Goal: Use online tool/utility: Utilize a website feature to perform a specific function

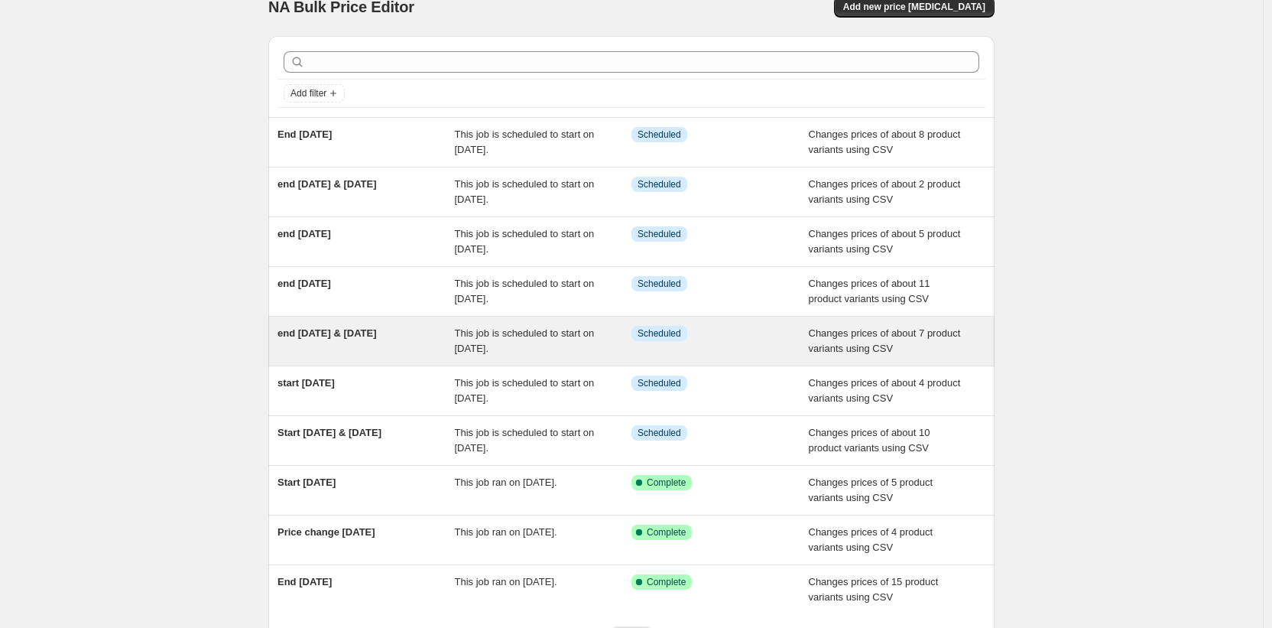
scroll to position [43, 0]
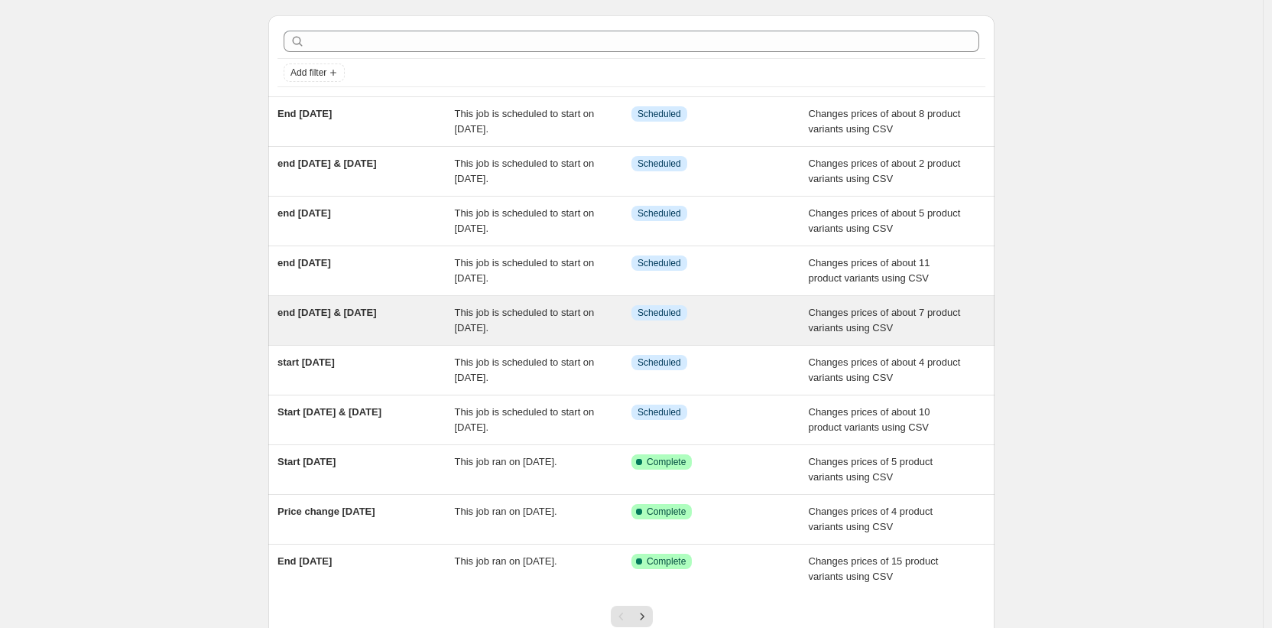
click at [397, 317] on div "end [DATE] & [DATE]" at bounding box center [366, 320] width 177 height 31
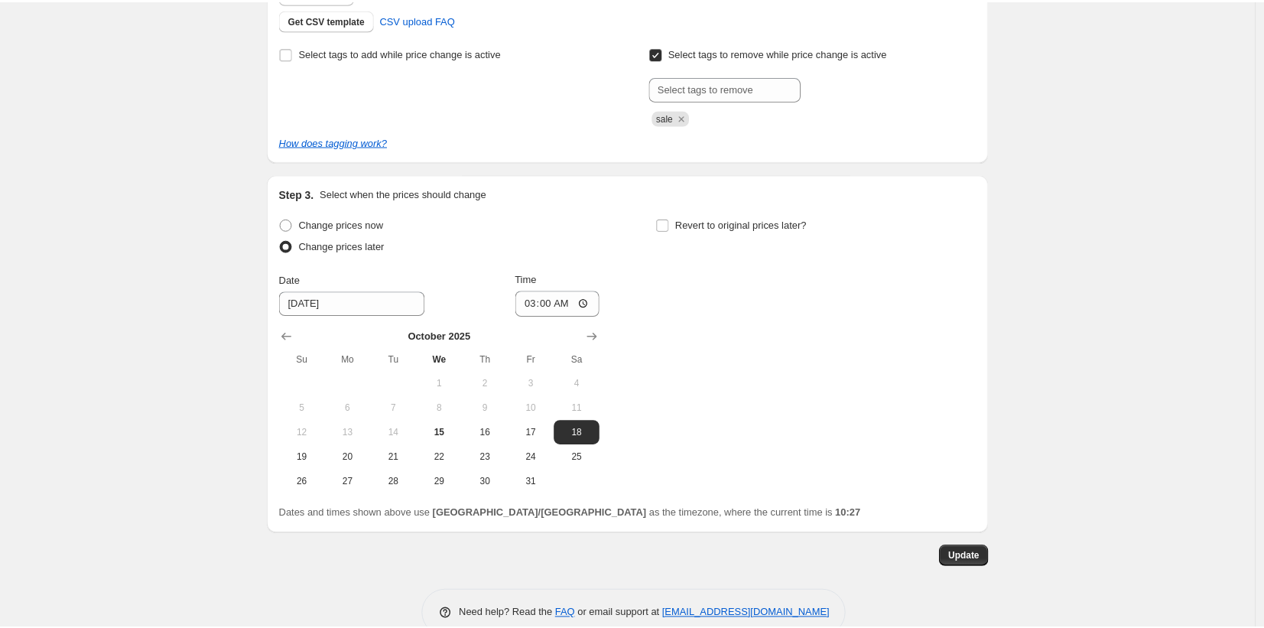
scroll to position [521, 0]
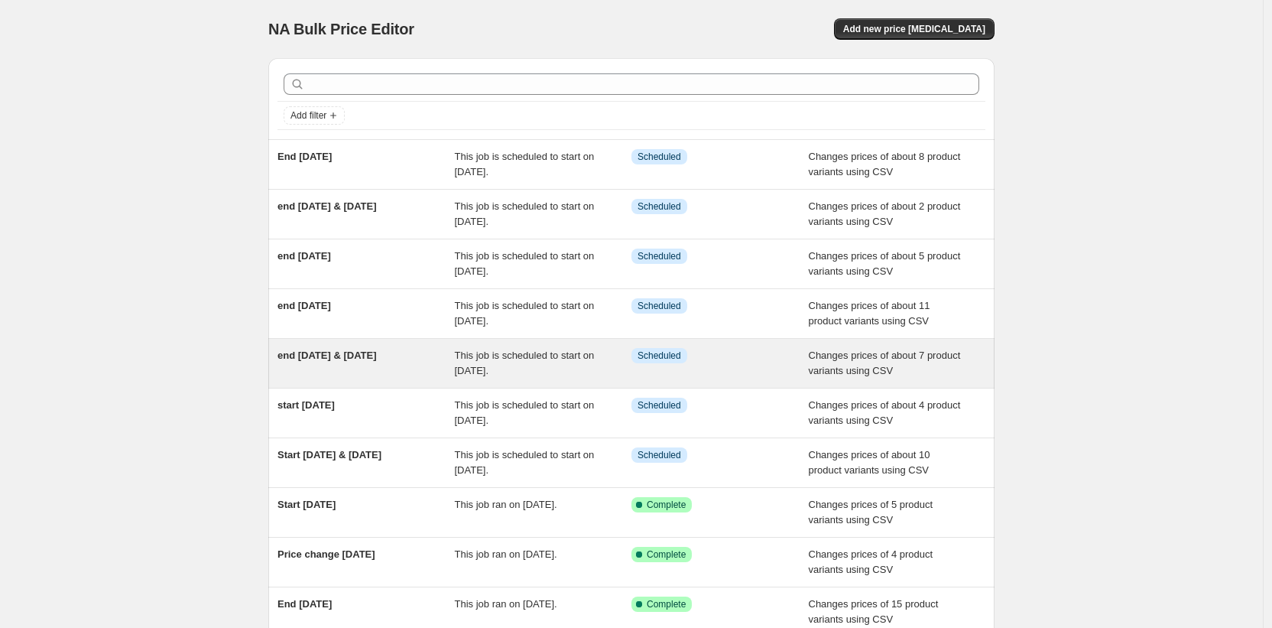
click at [607, 371] on div "This job is scheduled to start on [DATE]." at bounding box center [543, 363] width 177 height 31
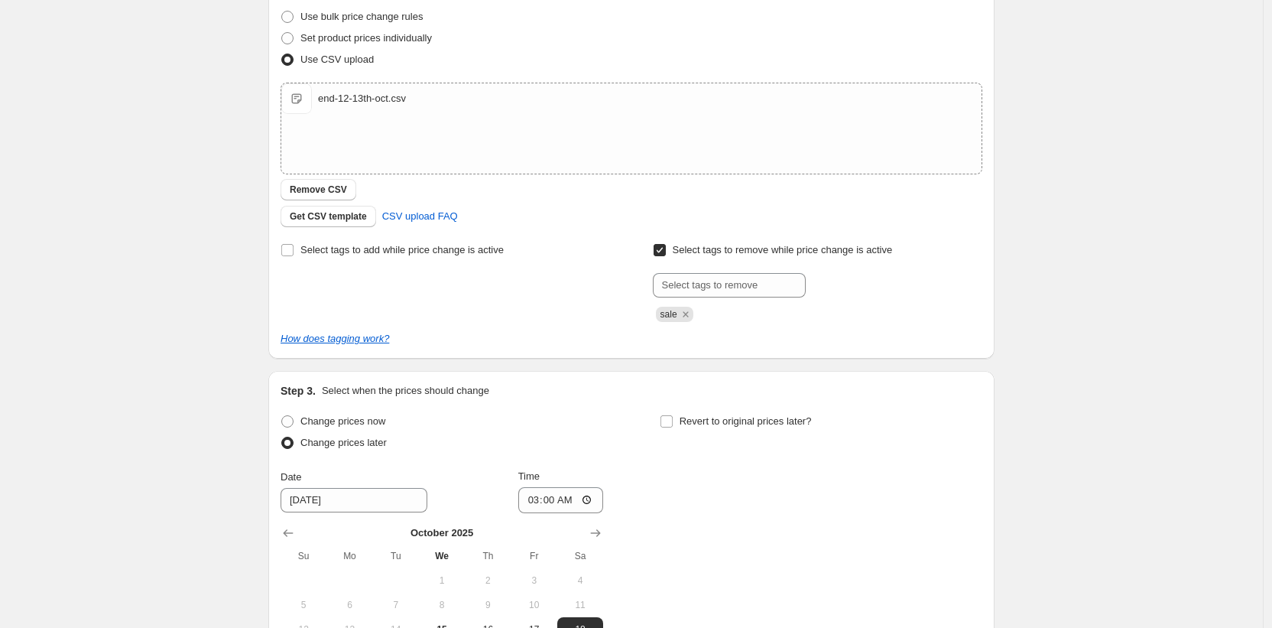
scroll to position [184, 0]
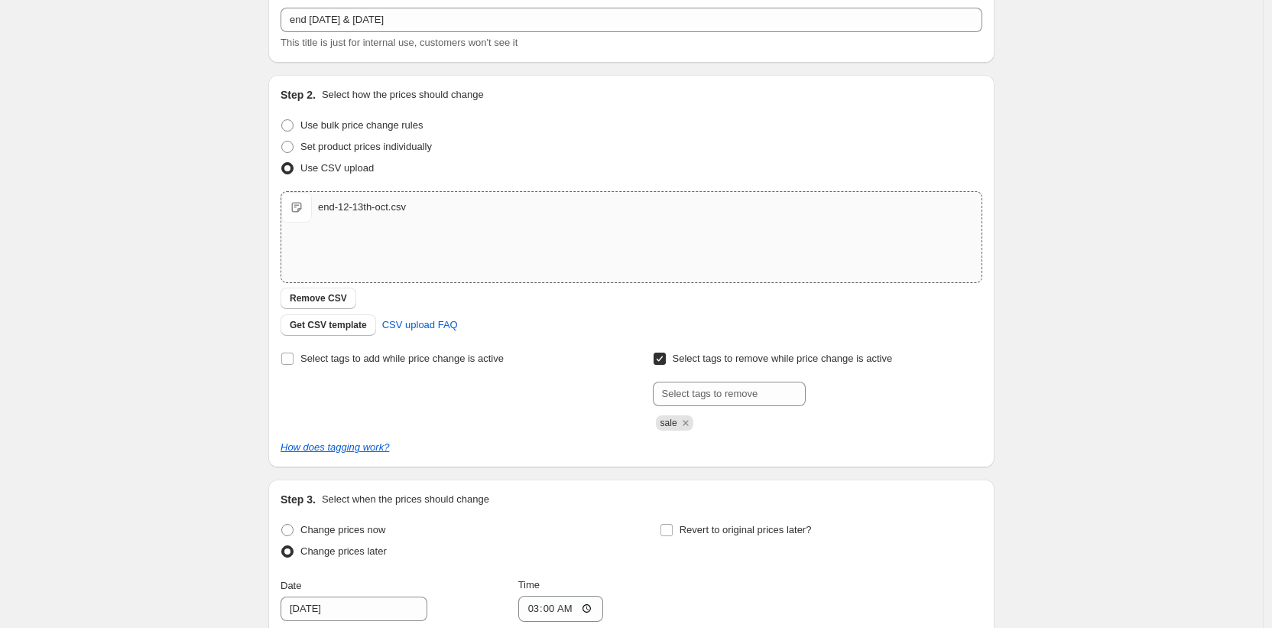
click at [365, 196] on div "end-12-13th-oct.csv end-12-13th-oct.csv" at bounding box center [631, 207] width 700 height 31
type input "C:\fakepath\end-12-13th-oct.csv"
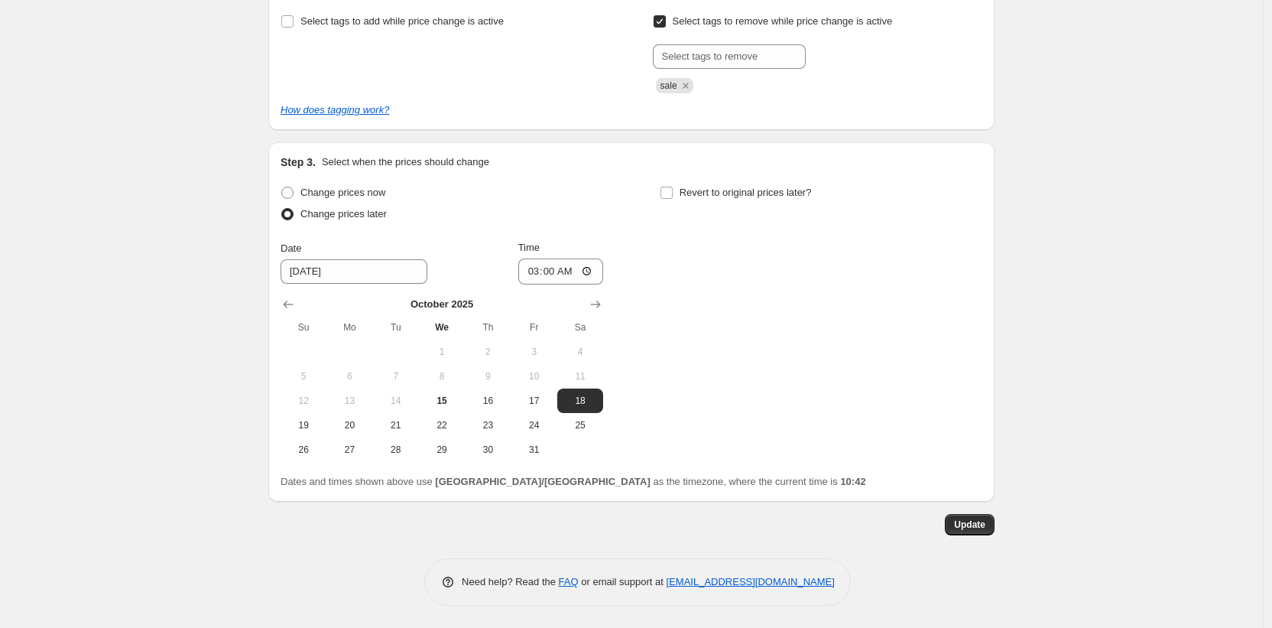
scroll to position [521, 0]
click at [299, 187] on label "Change prices now" at bounding box center [333, 191] width 105 height 21
click at [282, 187] on input "Change prices now" at bounding box center [281, 186] width 1 height 1
radio input "true"
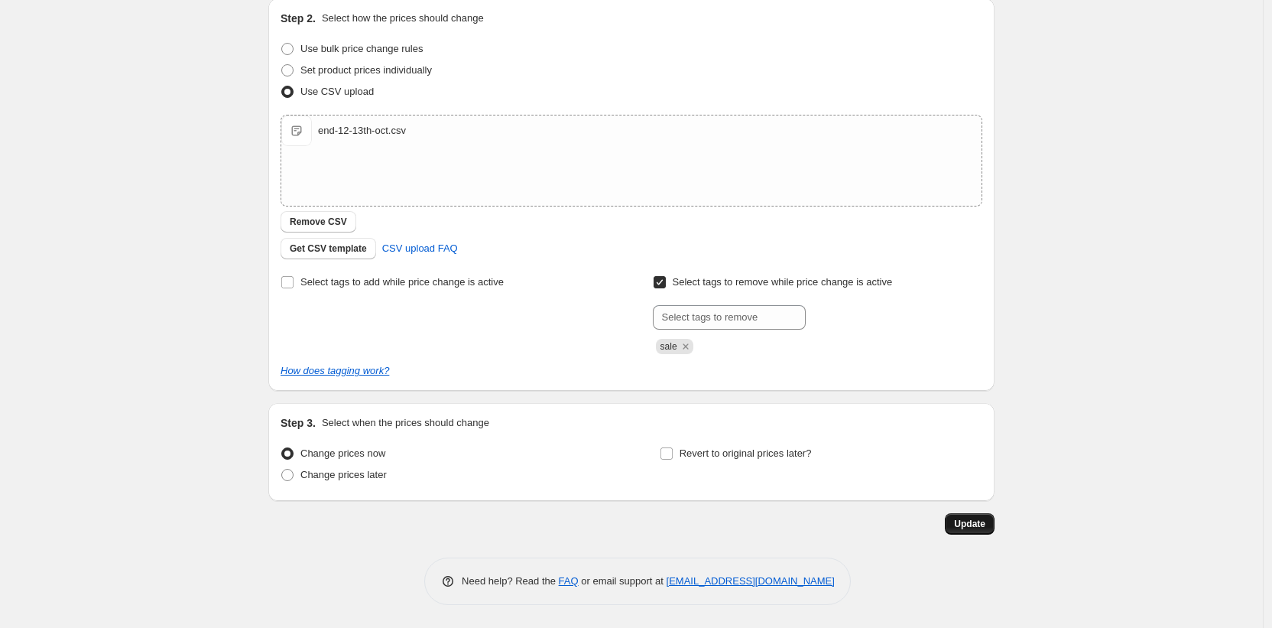
click at [980, 525] on span "Update" at bounding box center [969, 524] width 31 height 12
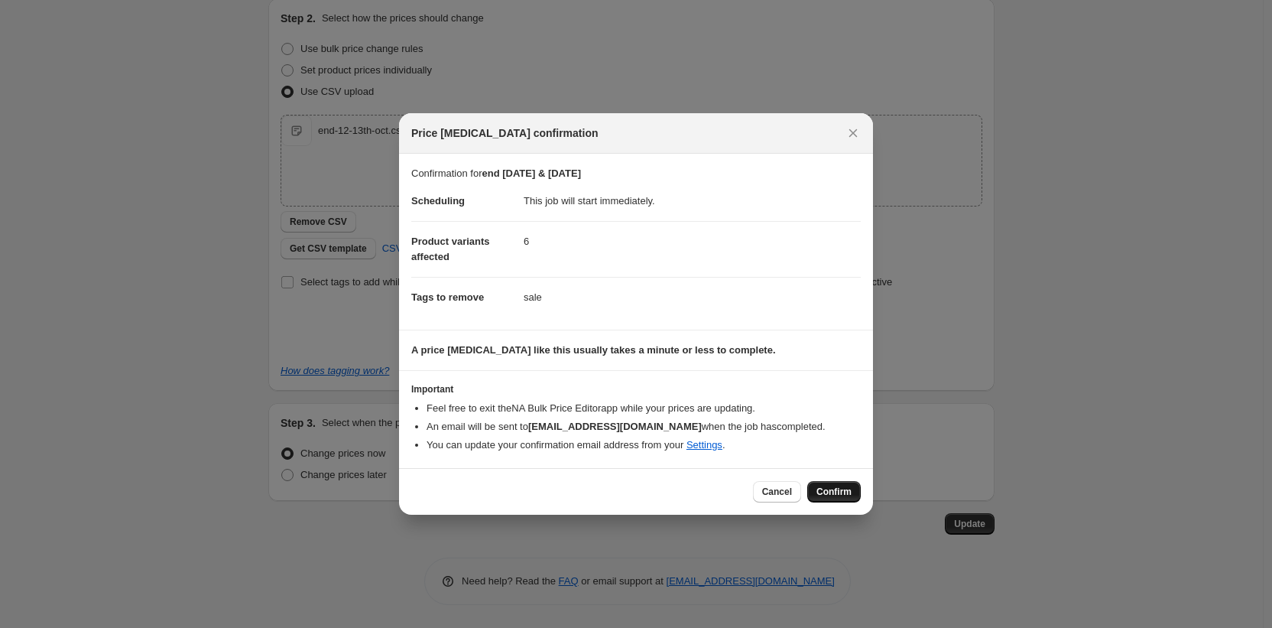
click at [832, 492] on span "Confirm" at bounding box center [834, 492] width 35 height 12
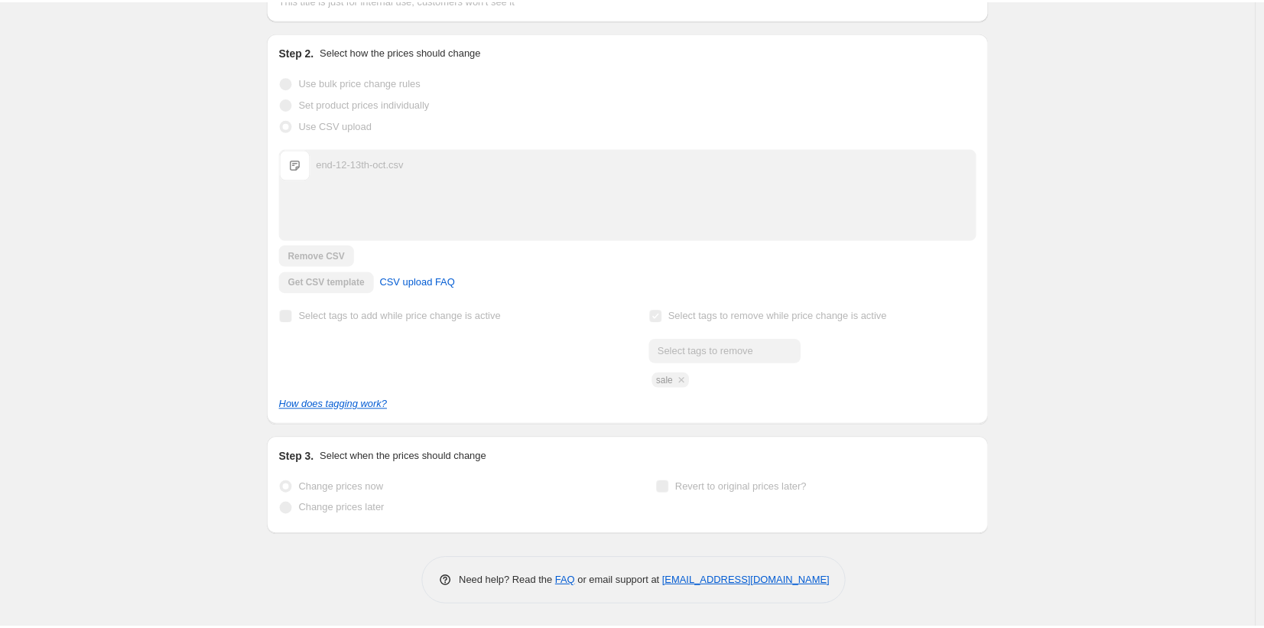
scroll to position [0, 0]
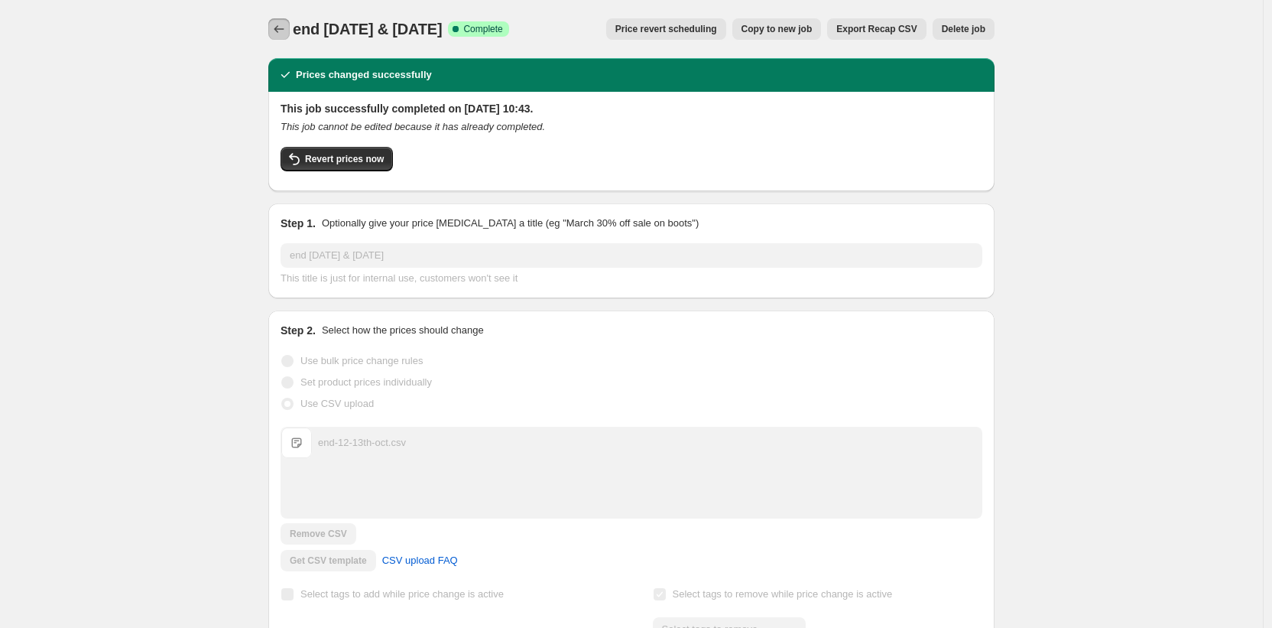
click at [284, 27] on icon "Price change jobs" at bounding box center [278, 28] width 15 height 15
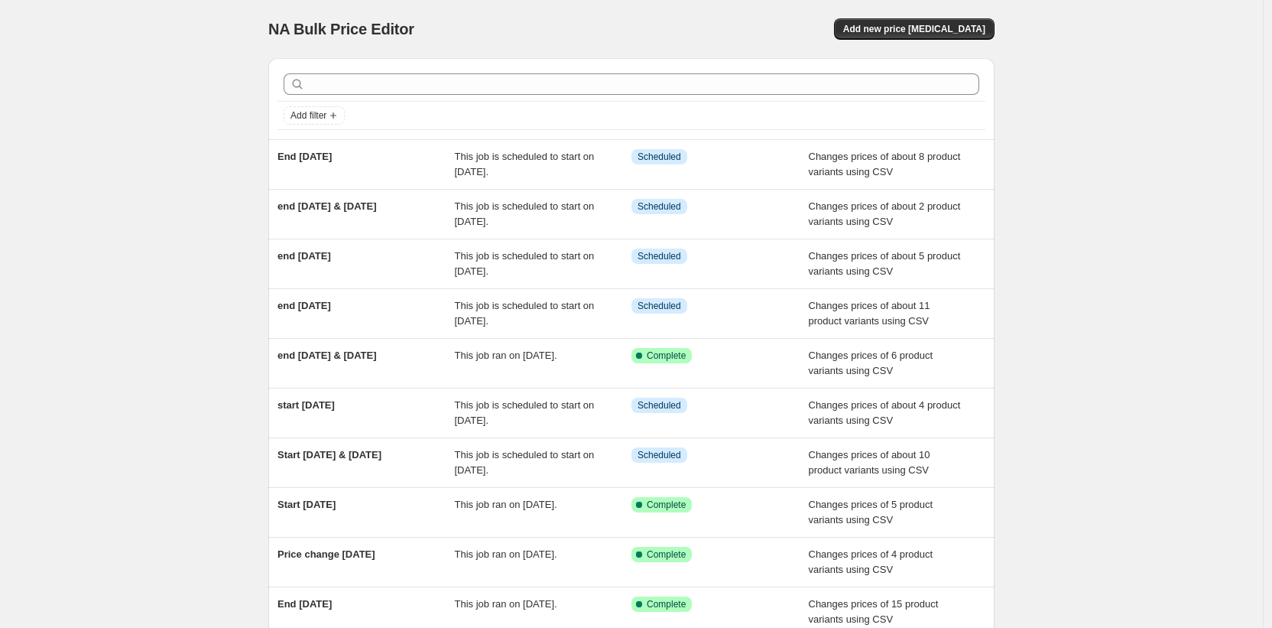
click at [166, 106] on div "NA Bulk Price Editor. This page is ready NA Bulk Price Editor Add new price cha…" at bounding box center [631, 394] width 1263 height 788
